Goal: Navigation & Orientation: Find specific page/section

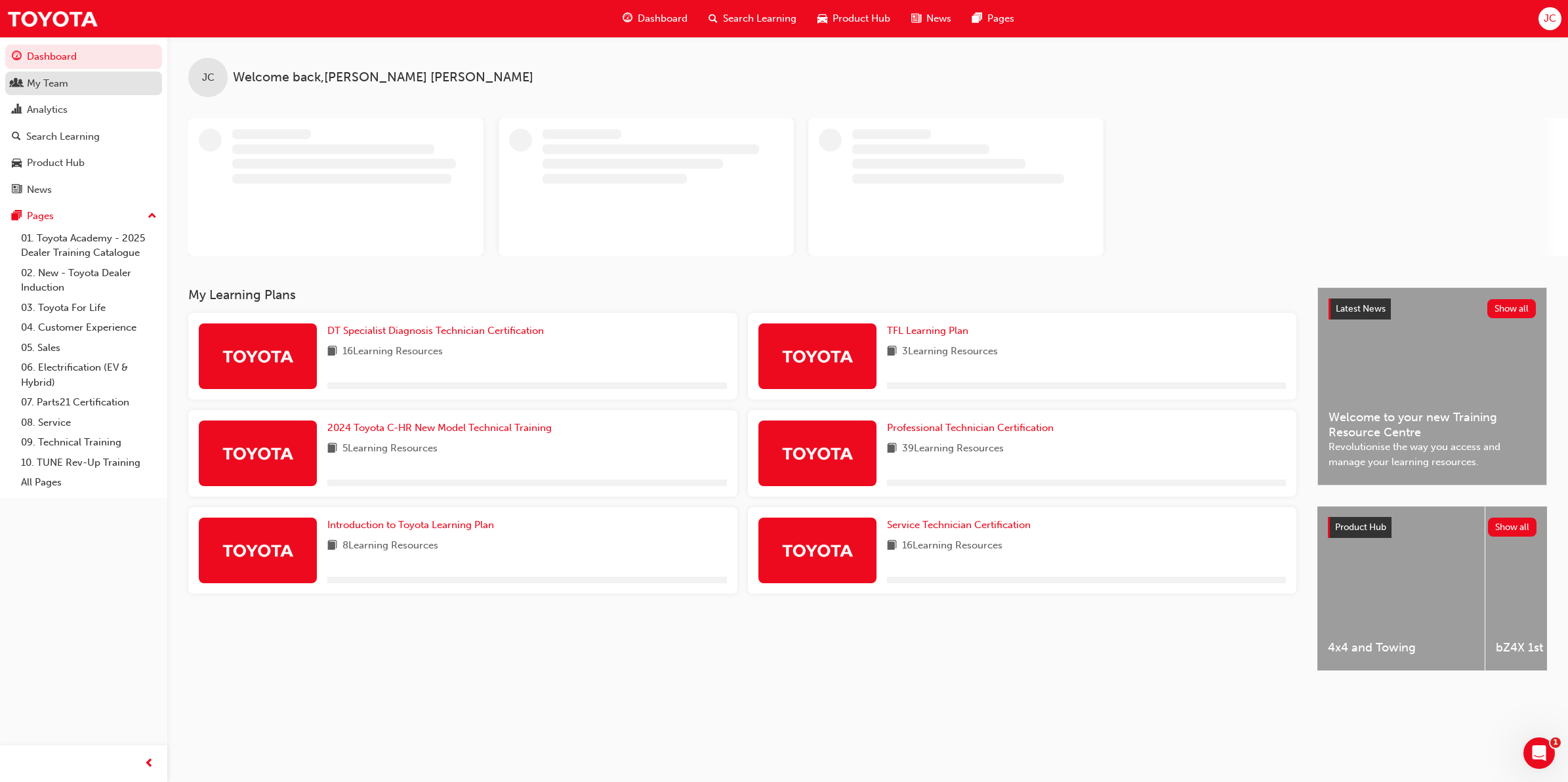
click at [76, 93] on link "My Team" at bounding box center [83, 83] width 157 height 24
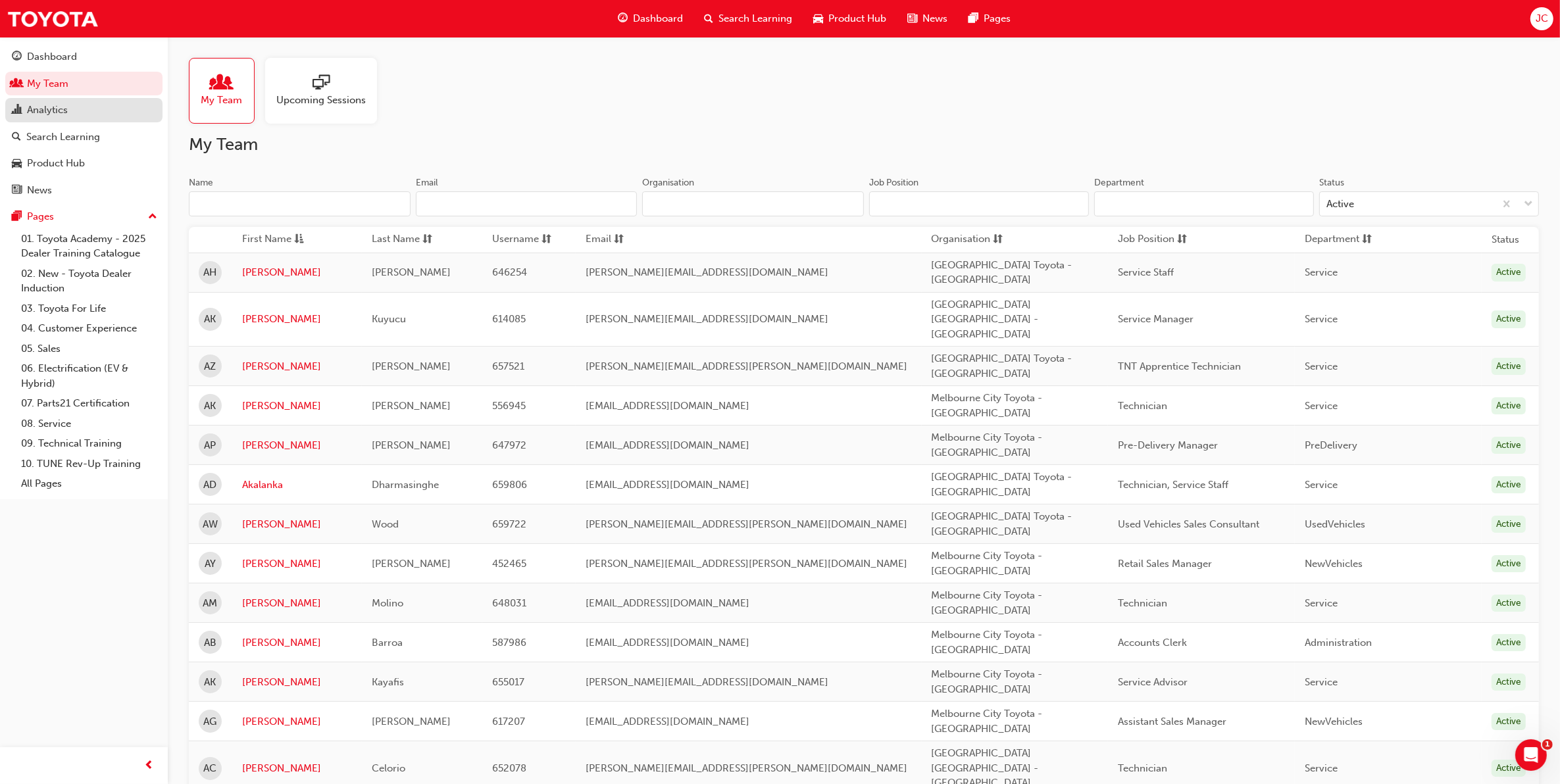
click at [133, 114] on div "Analytics" at bounding box center [84, 110] width 145 height 17
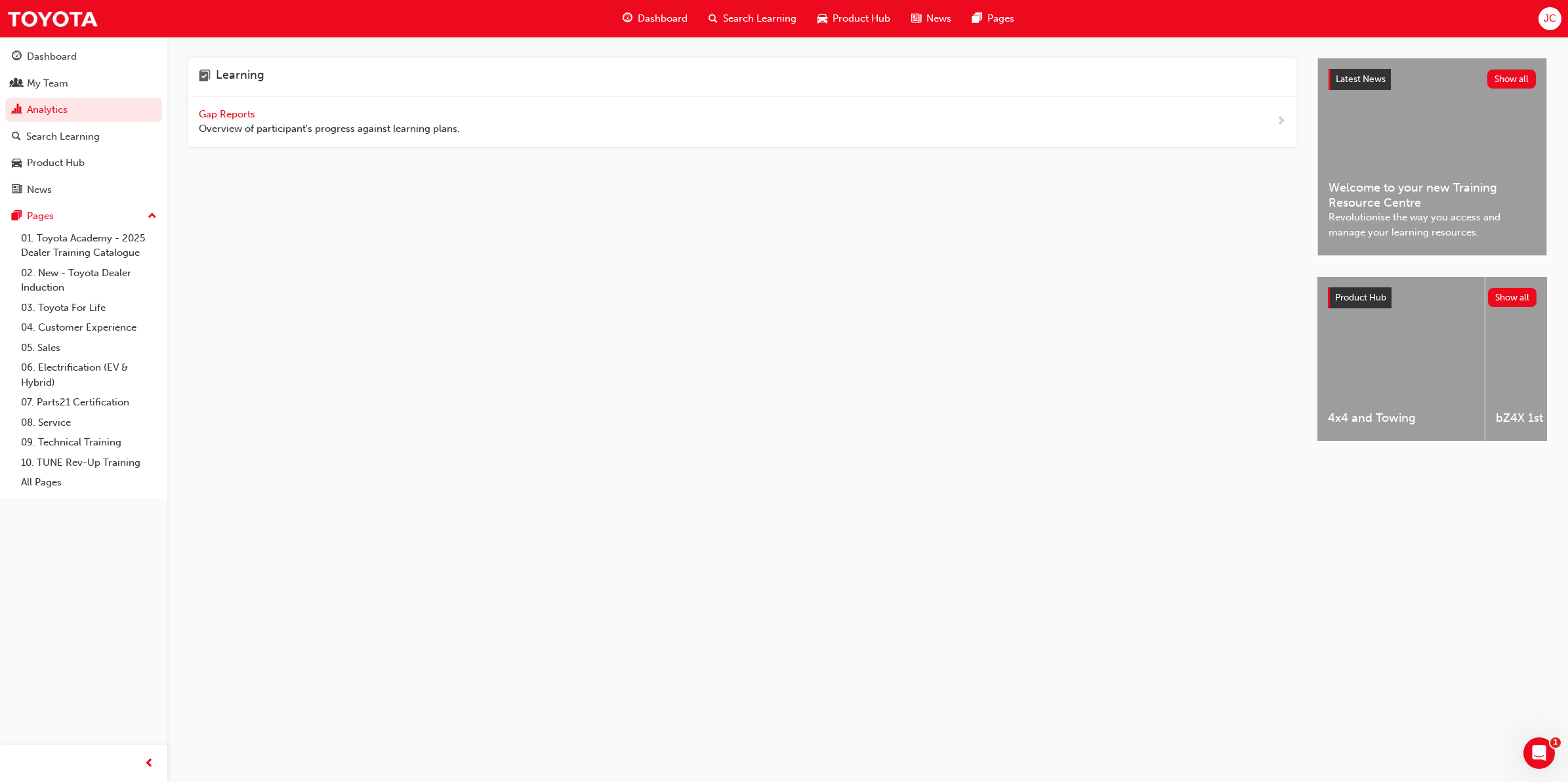
click at [233, 122] on span "Overview of participant's progress against learning plans." at bounding box center [329, 128] width 261 height 15
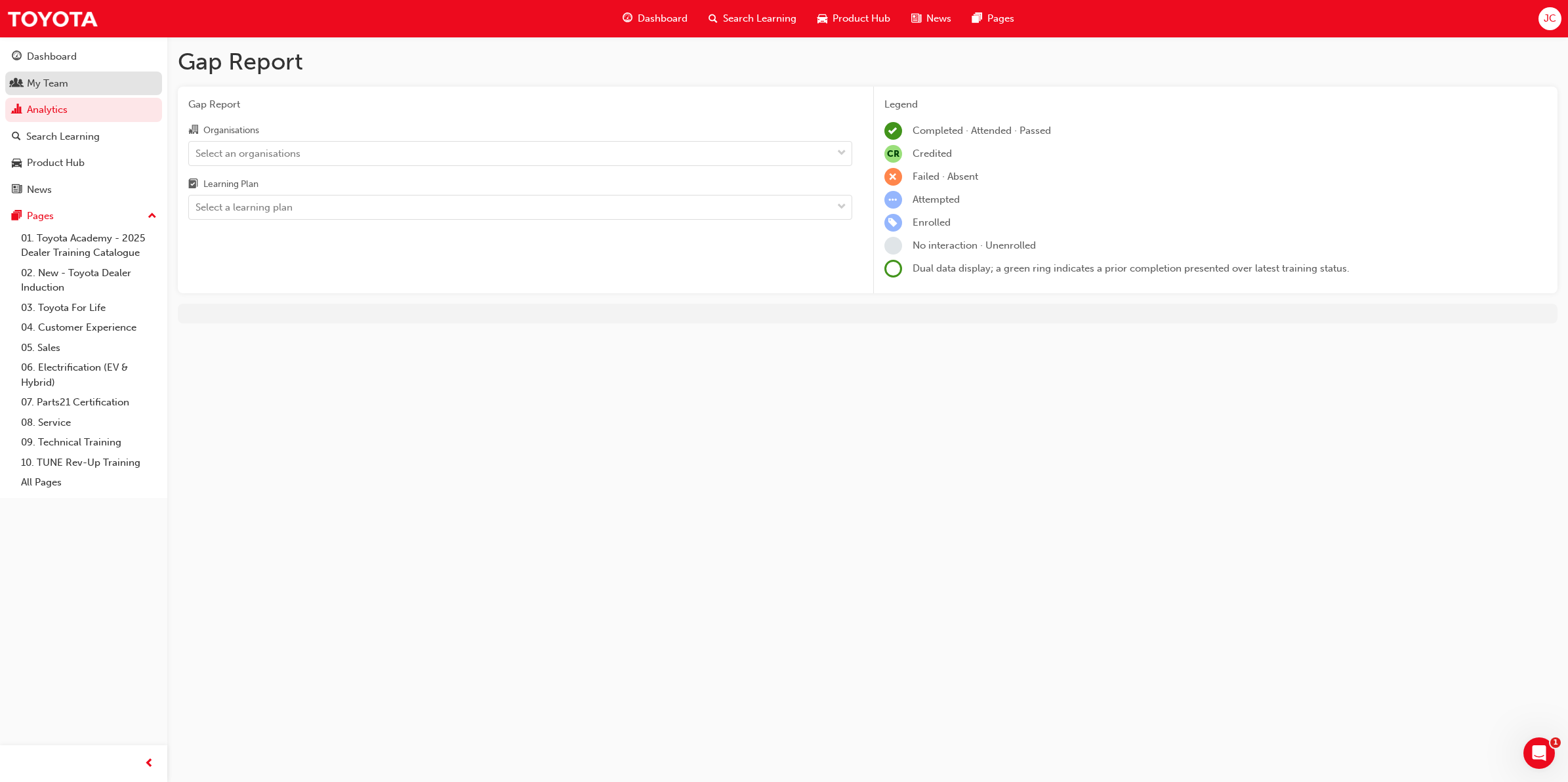
click at [74, 85] on div "My Team" at bounding box center [84, 83] width 144 height 16
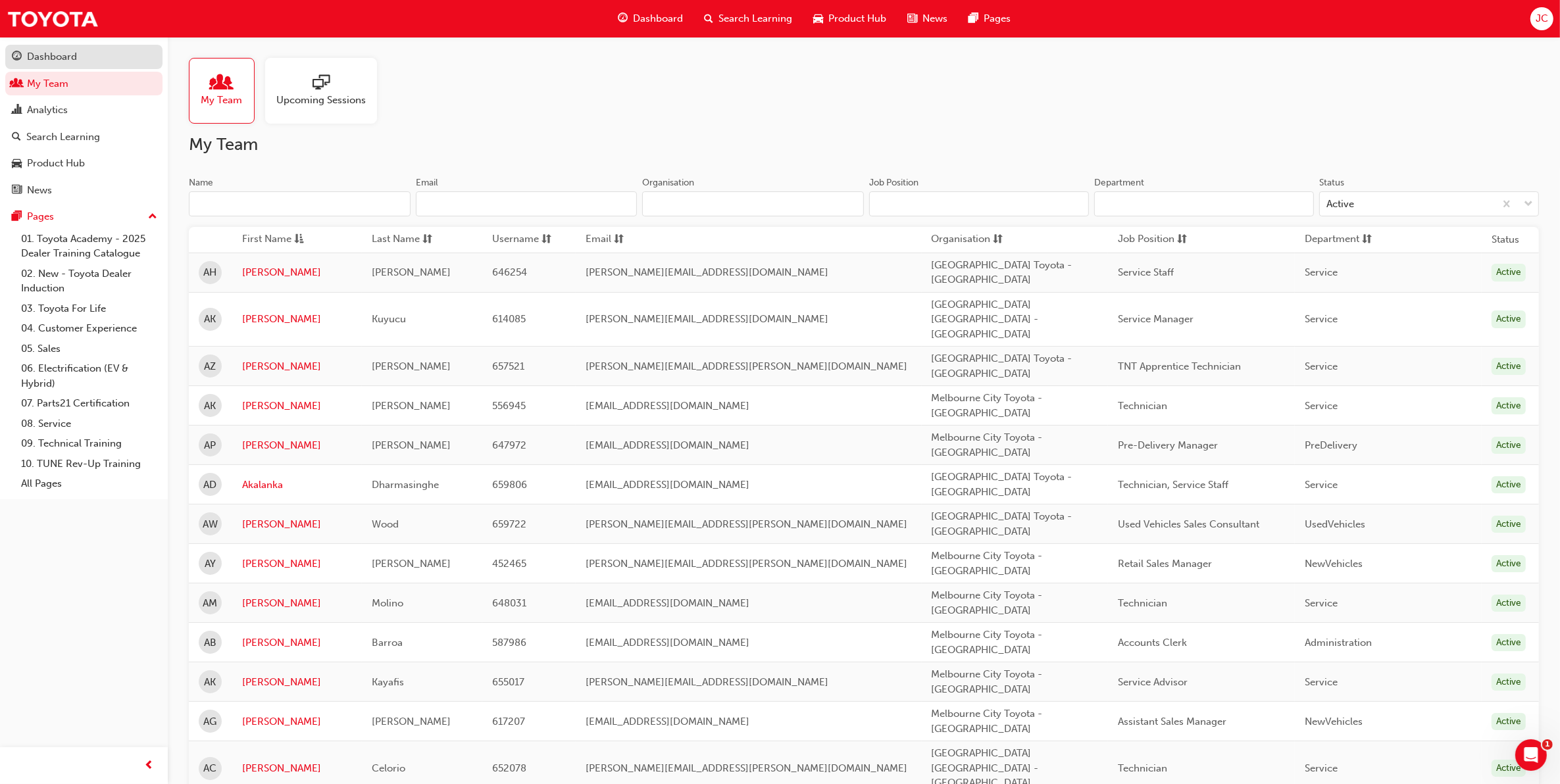
click at [30, 44] on link "Dashboard" at bounding box center [84, 57] width 158 height 24
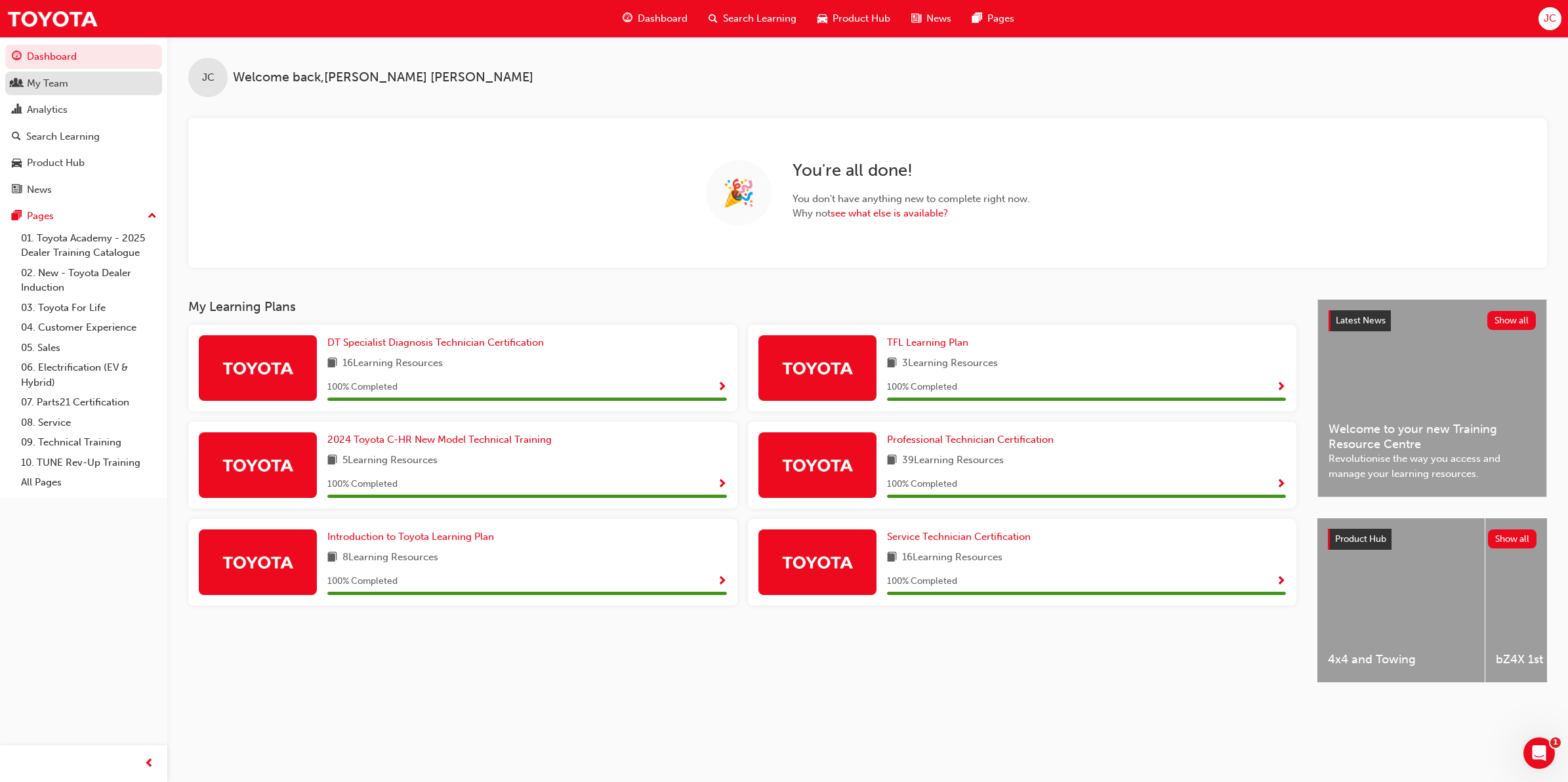
click at [122, 90] on div "My Team" at bounding box center [84, 83] width 144 height 16
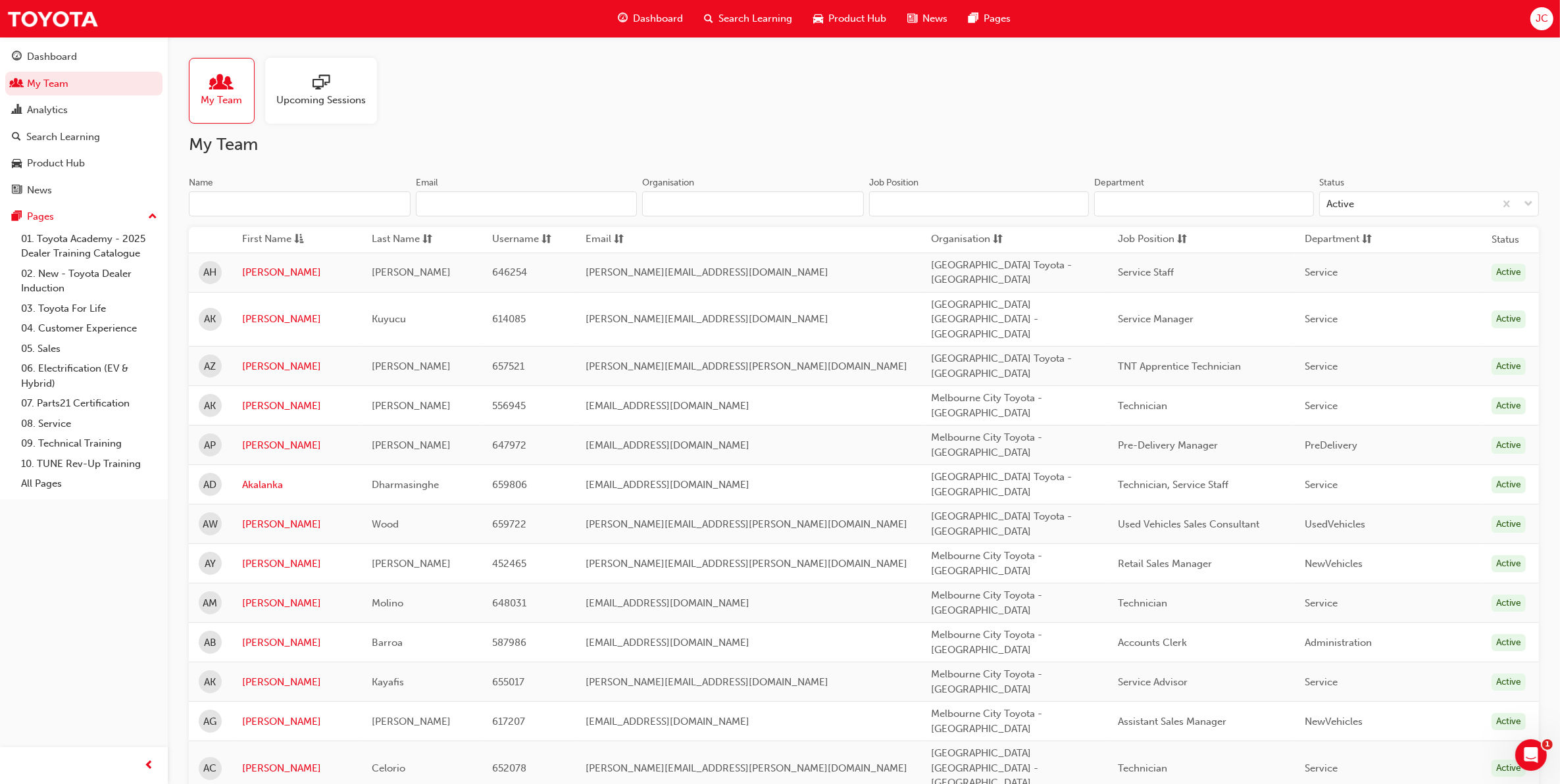
click at [347, 88] on div at bounding box center [321, 83] width 90 height 18
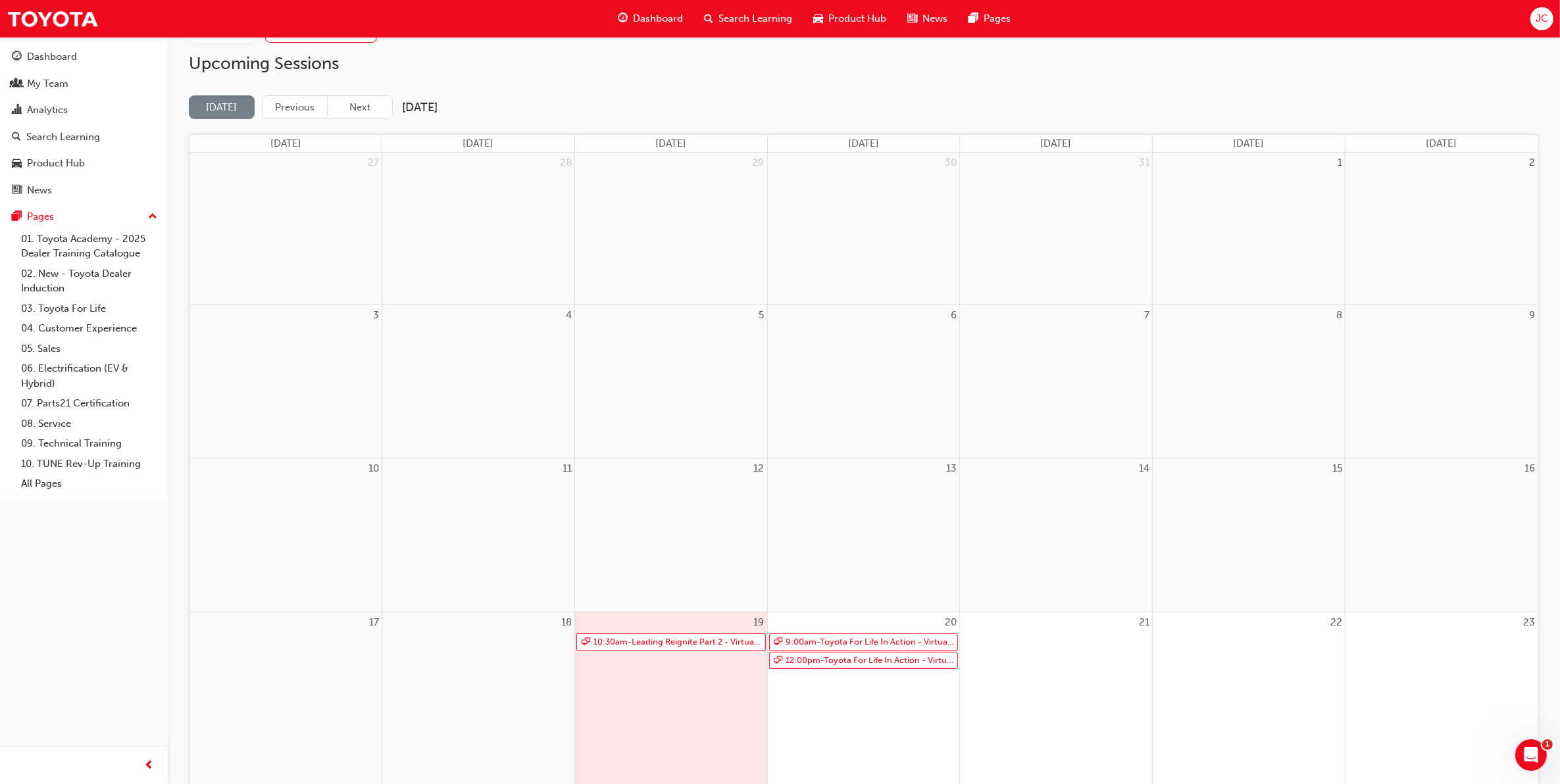
scroll to position [82, 0]
click at [714, 654] on div "19 10:30am - Leading Reignite Part 2 - Virtual Classroom" at bounding box center [671, 718] width 192 height 214
click at [724, 645] on link "10:30am - Leading Reignite Part 2 - Virtual Classroom" at bounding box center [671, 640] width 190 height 17
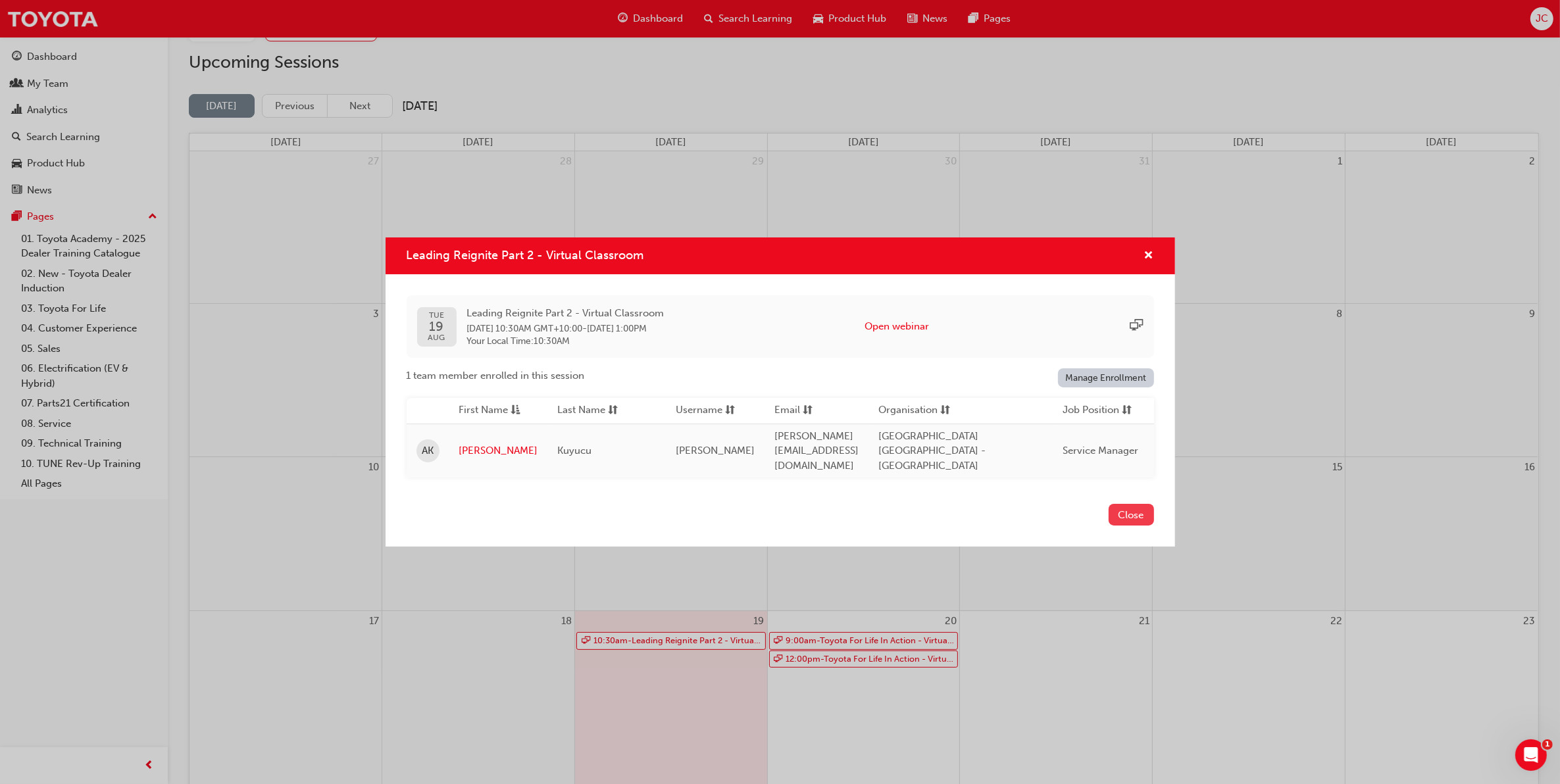
click at [1134, 520] on button "Close" at bounding box center [1132, 514] width 45 height 22
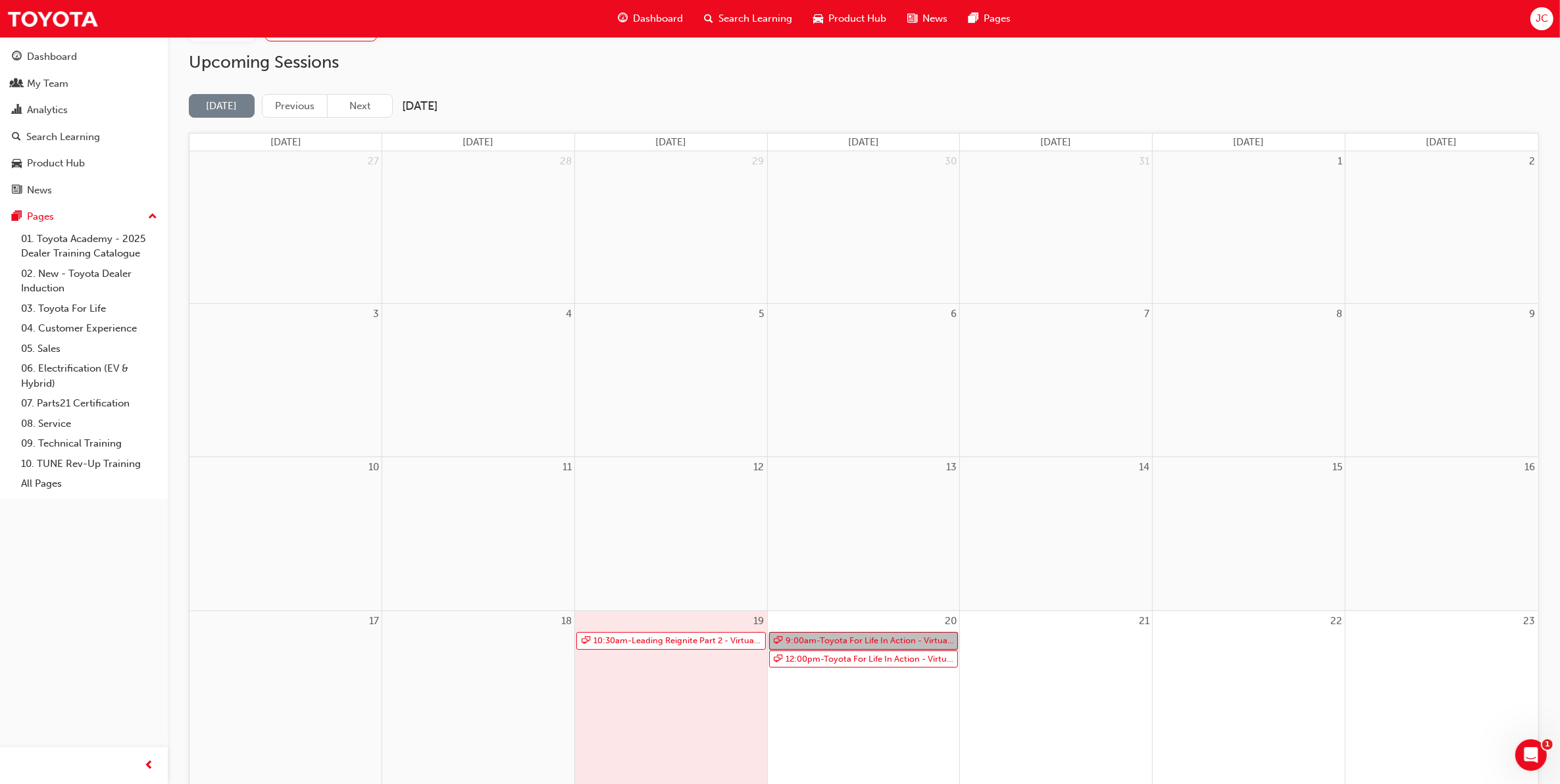
click at [859, 641] on link "9:00am - Toyota For Life In Action - Virtual Classroom" at bounding box center [864, 640] width 190 height 17
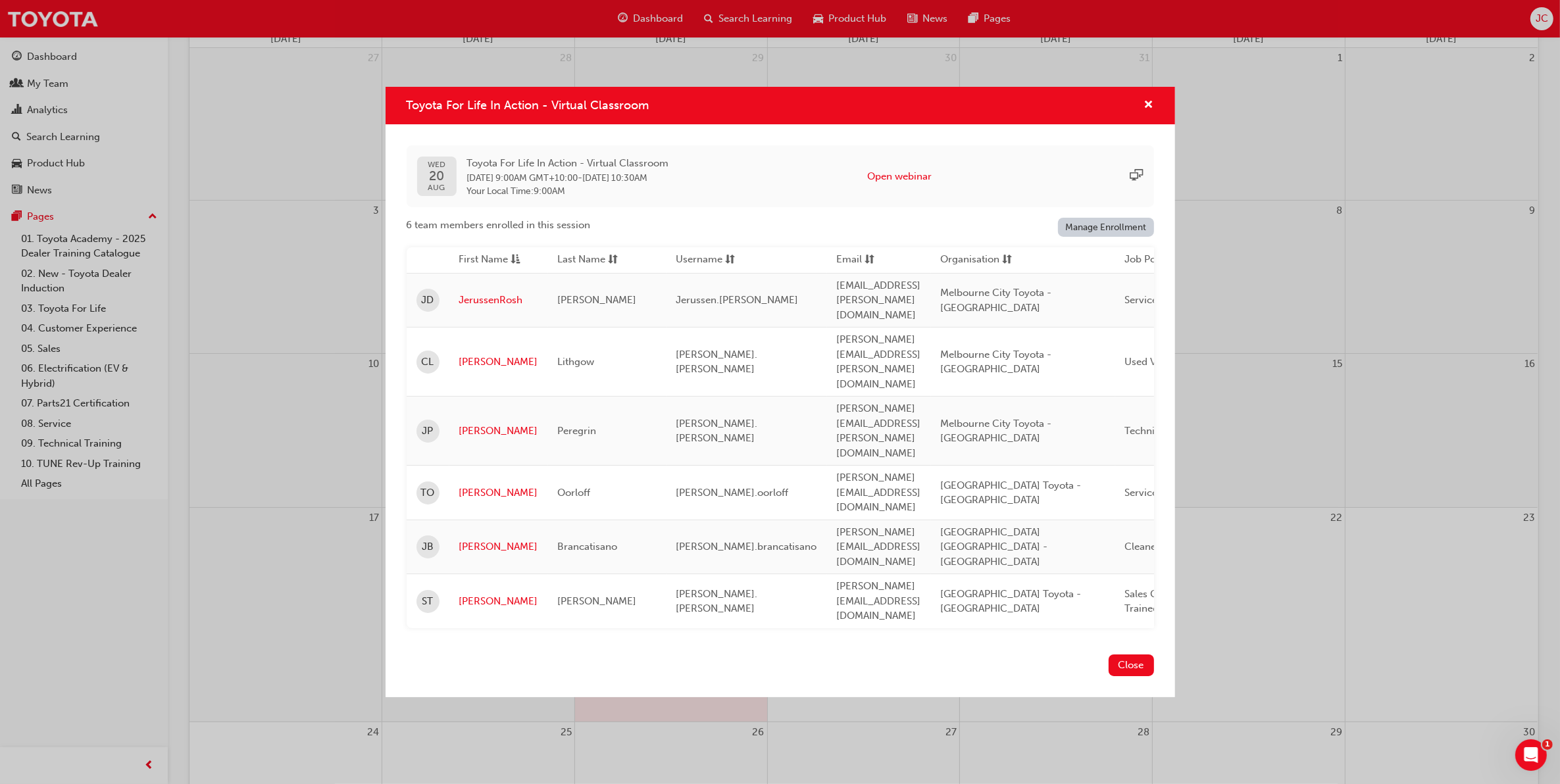
scroll to position [411, 0]
click at [1126, 654] on button "Close" at bounding box center [1132, 665] width 45 height 22
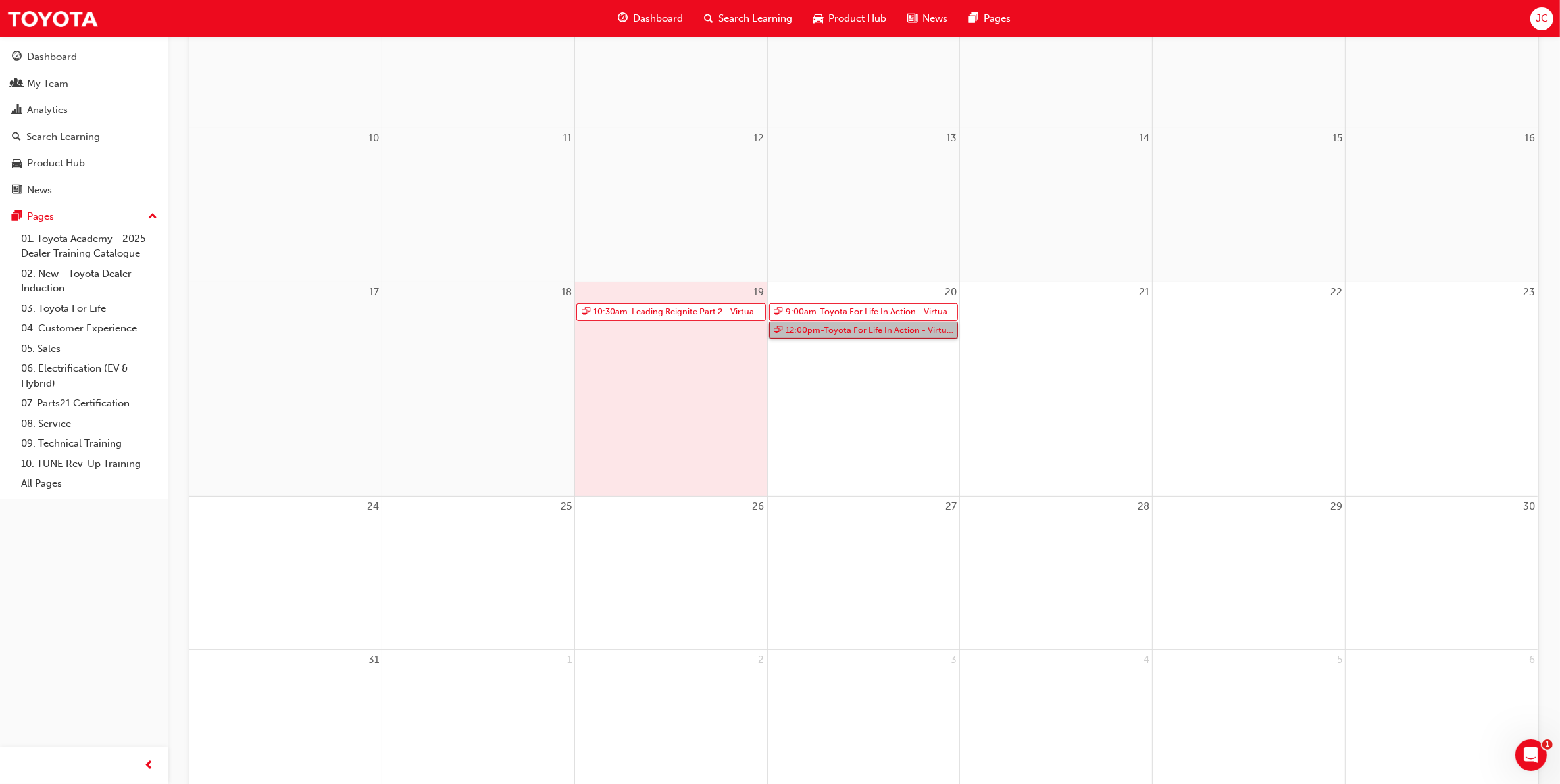
click at [826, 327] on link "12:00pm - Toyota For Life In Action - Virtual Classroom" at bounding box center [864, 331] width 190 height 17
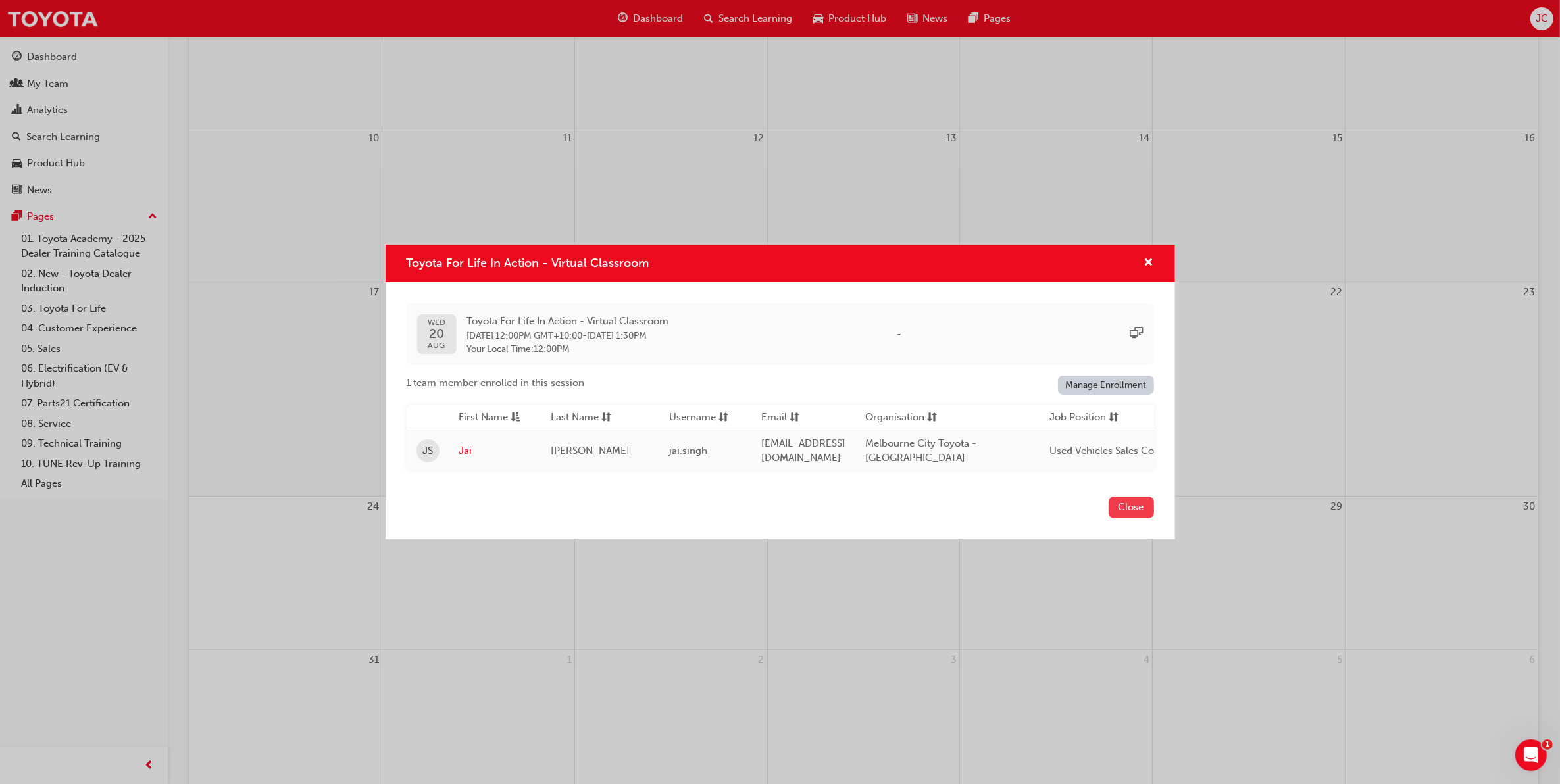
click at [1123, 511] on button "Close" at bounding box center [1132, 507] width 45 height 22
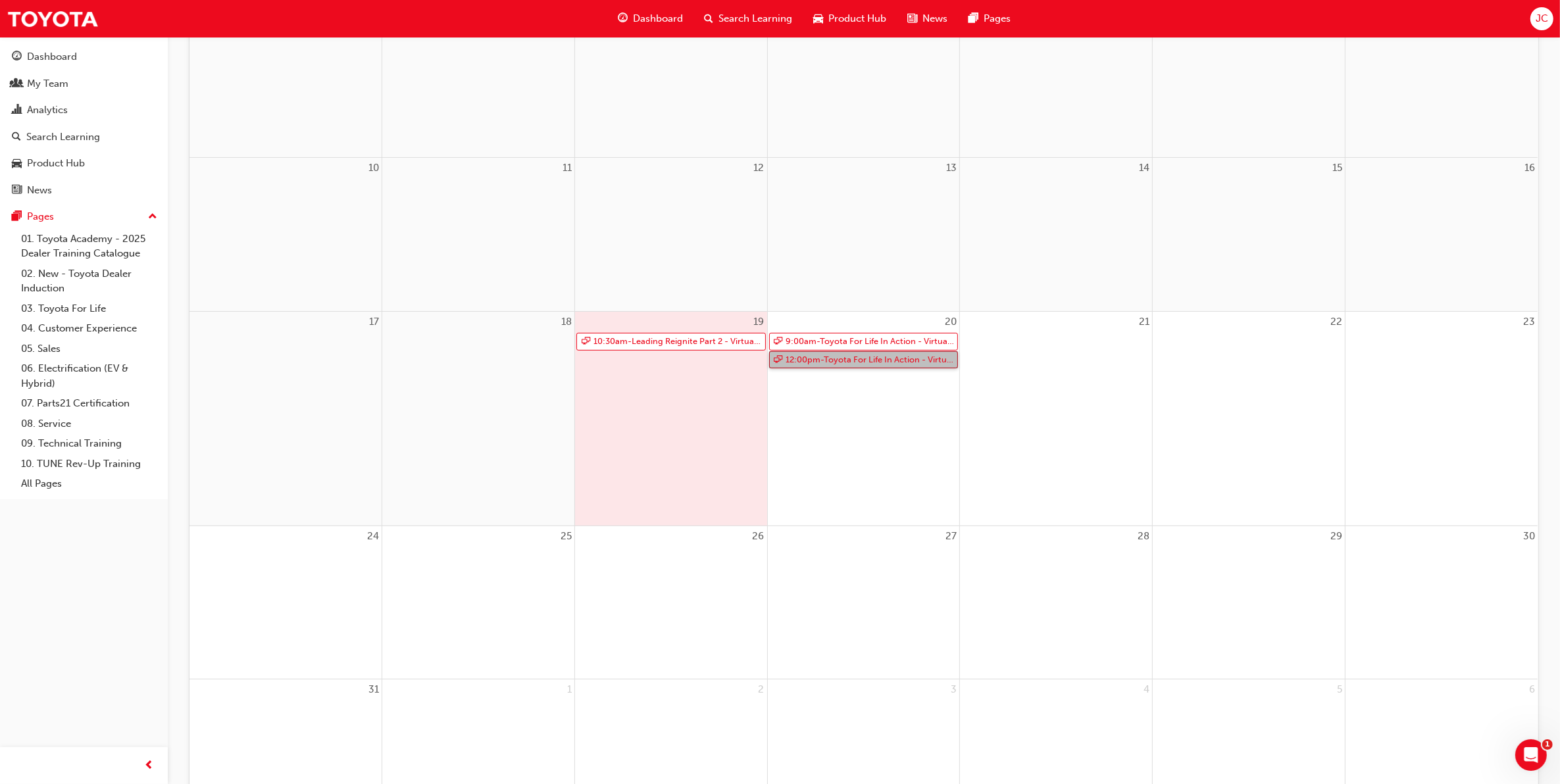
scroll to position [329, 0]
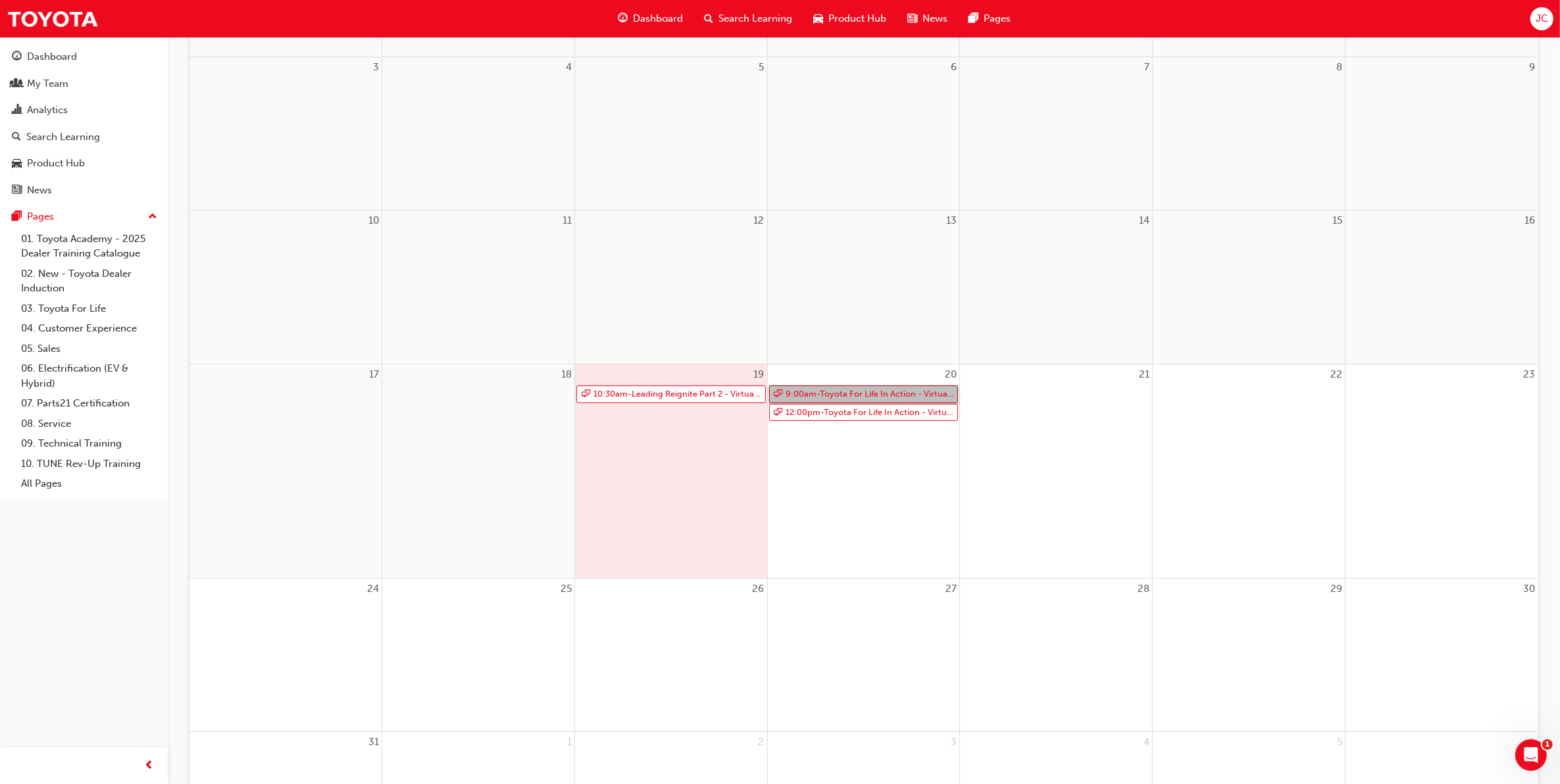
click at [824, 392] on link "9:00am - Toyota For Life In Action - Virtual Classroom" at bounding box center [864, 394] width 190 height 17
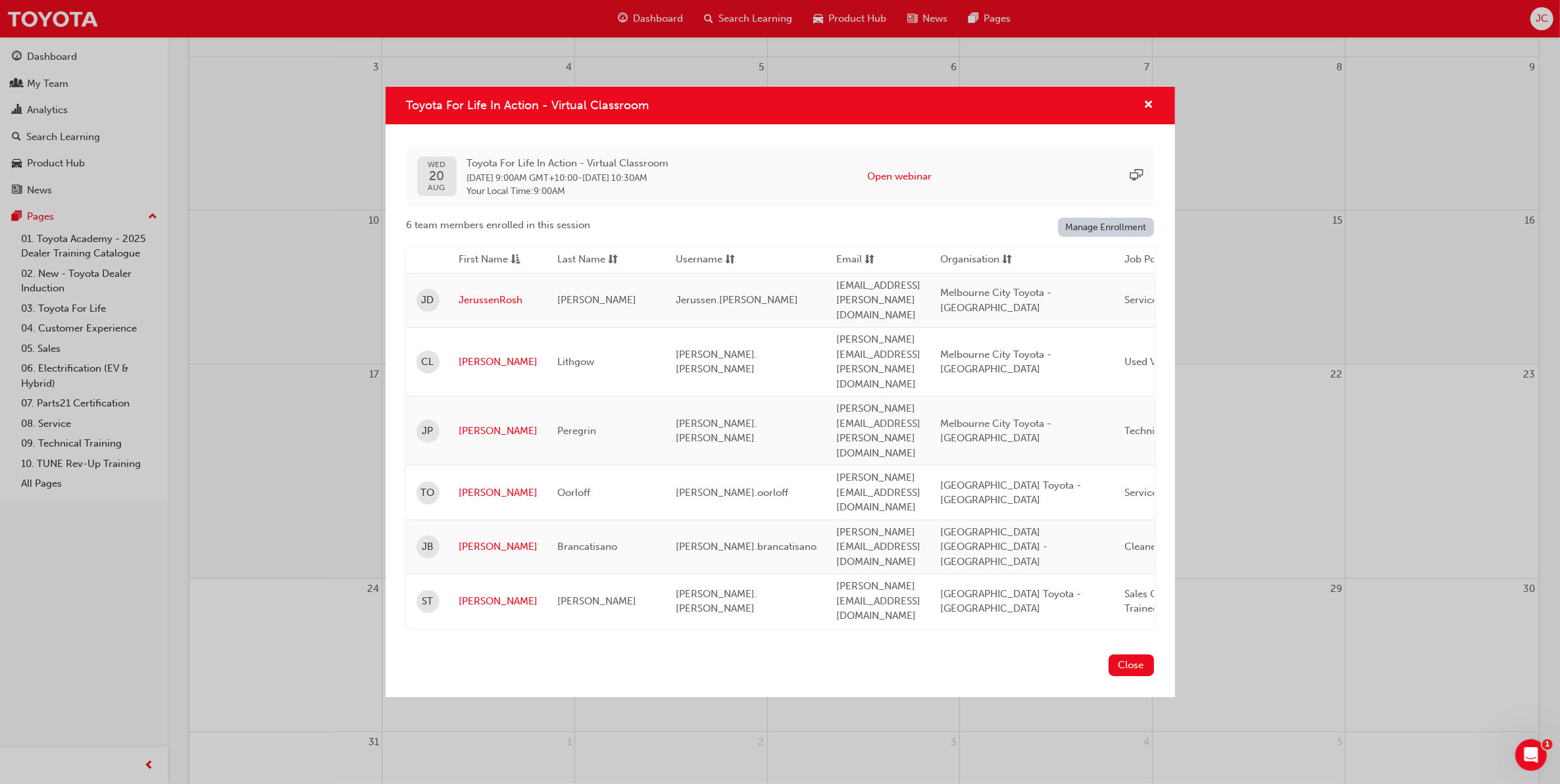
scroll to position [494, 0]
click at [1128, 654] on button "Close" at bounding box center [1132, 665] width 45 height 22
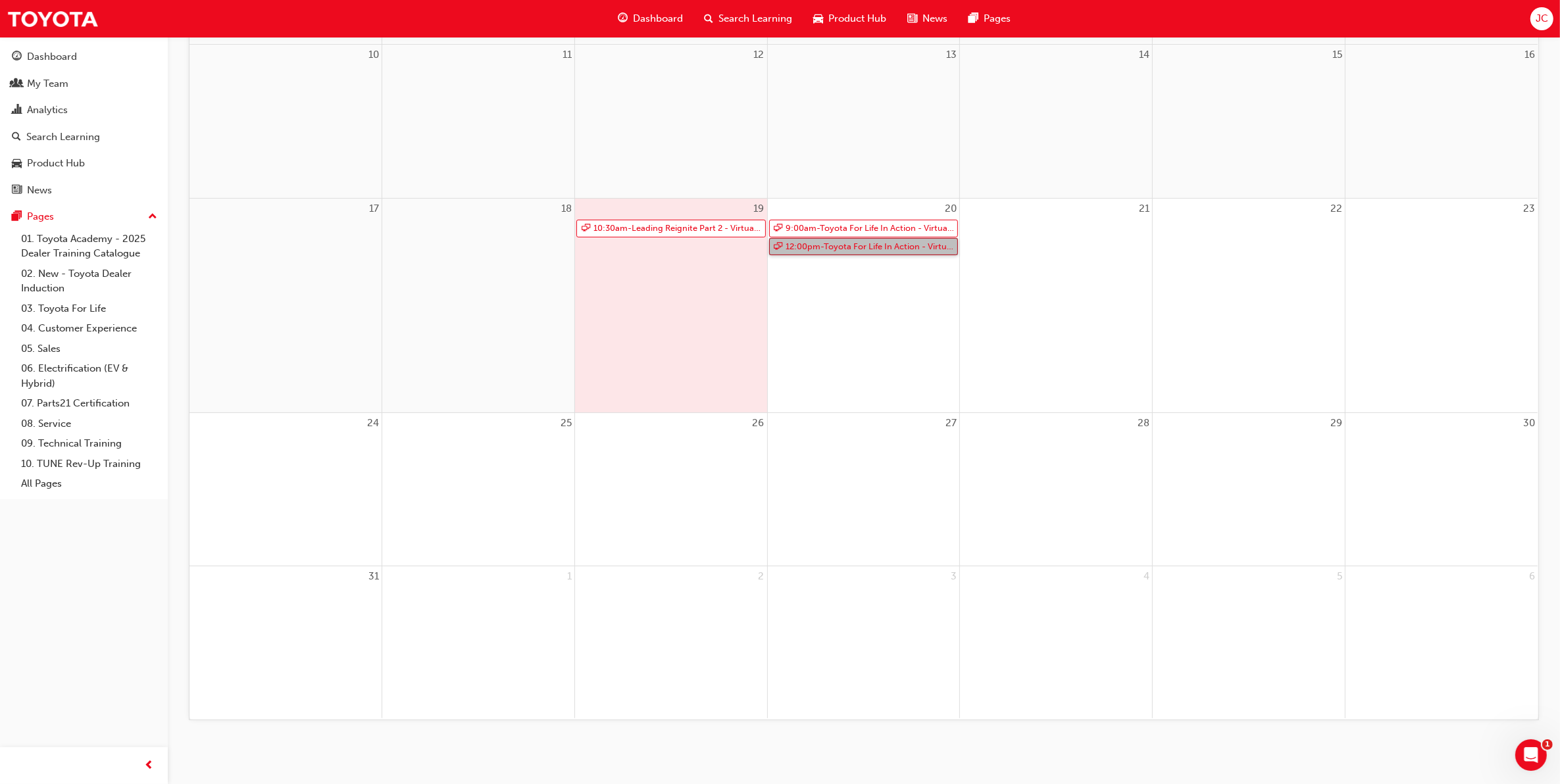
click at [805, 242] on link "12:00pm - Toyota For Life In Action - Virtual Classroom" at bounding box center [864, 247] width 190 height 17
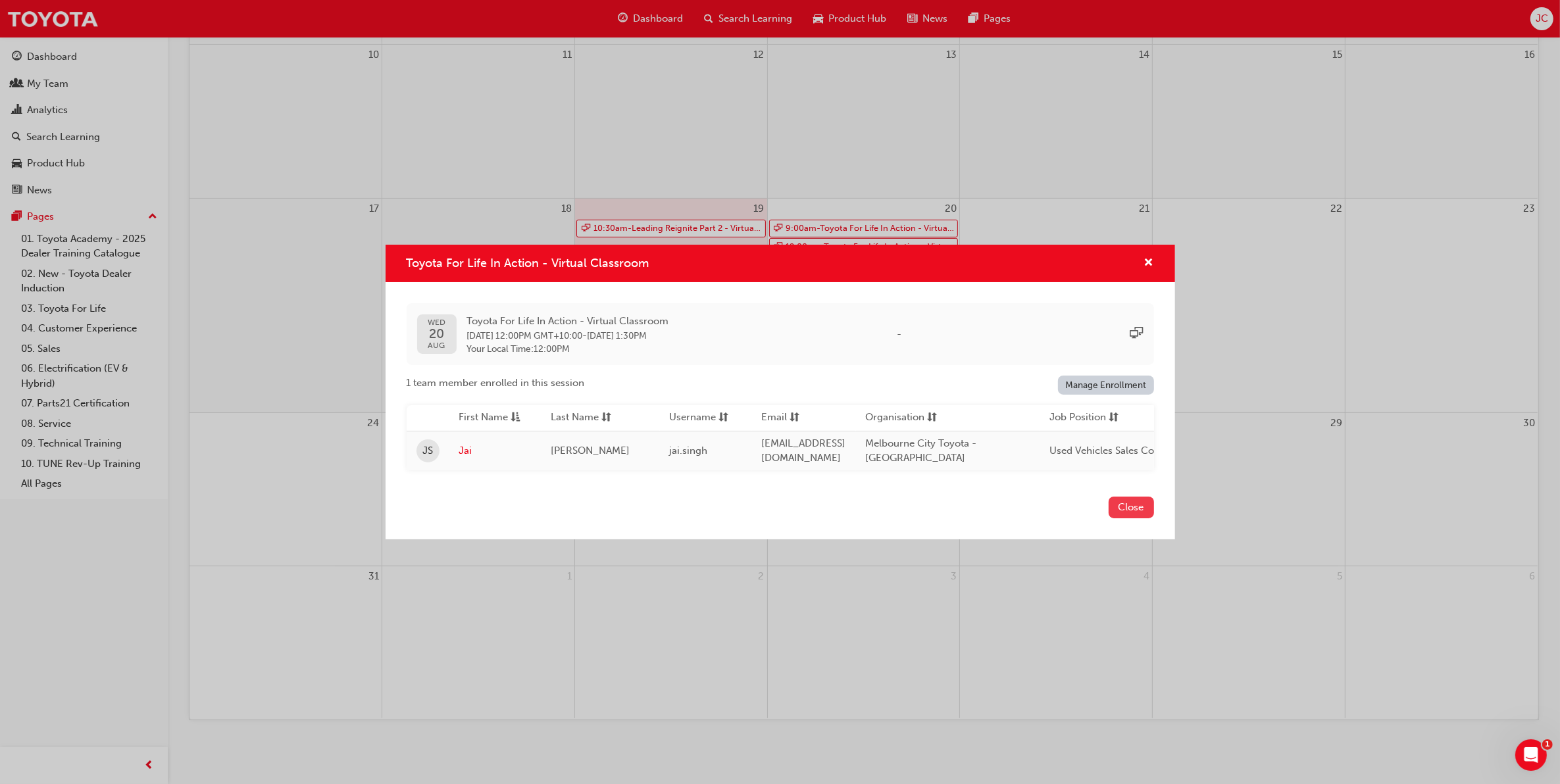
click at [1120, 514] on button "Close" at bounding box center [1132, 507] width 45 height 22
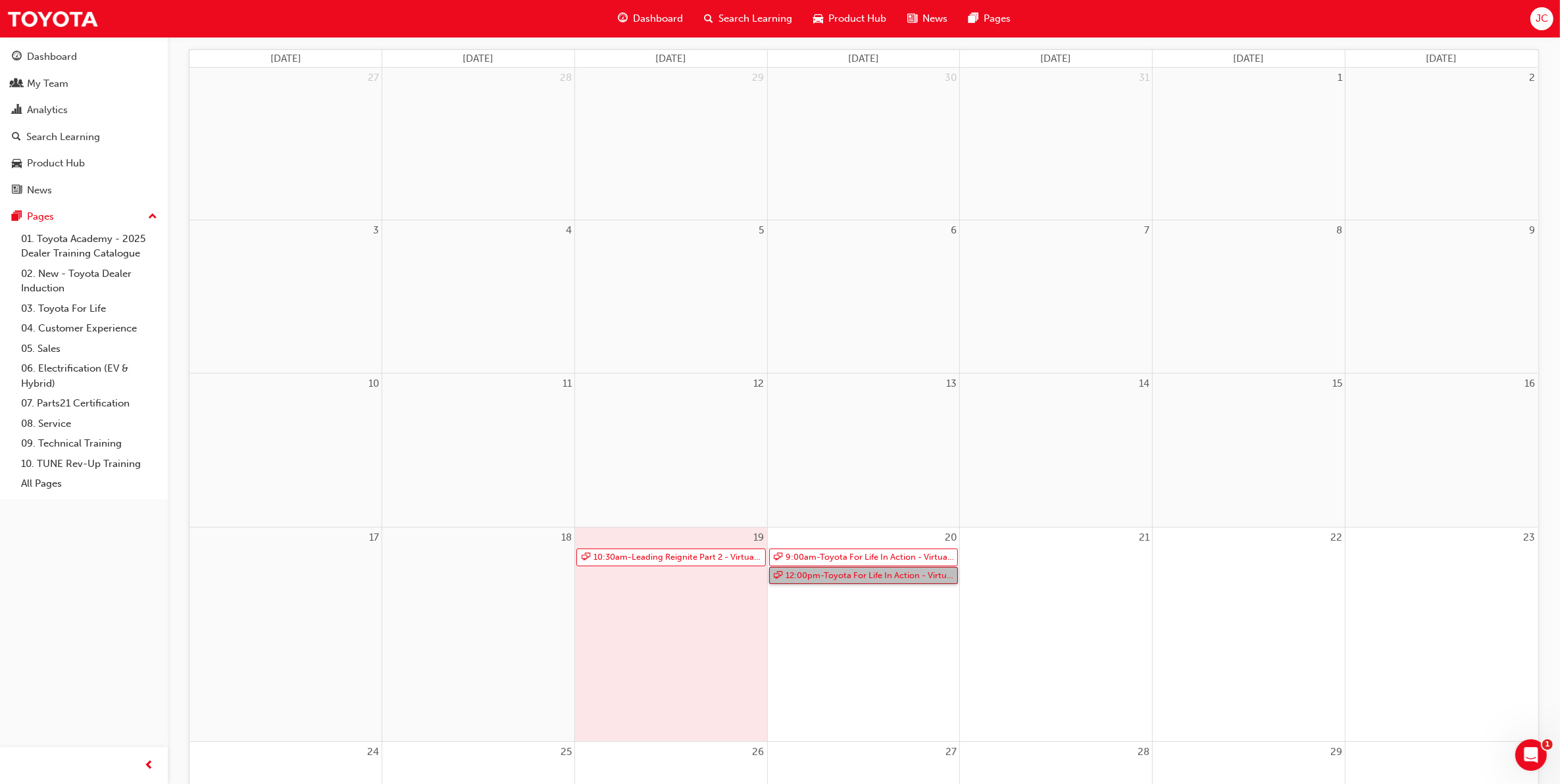
scroll to position [0, 0]
